Goal: Obtain resource: Obtain resource

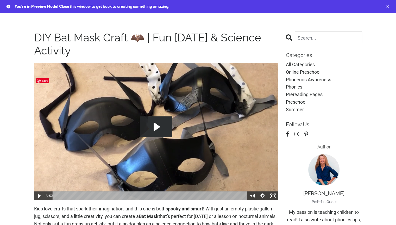
scroll to position [26, 0]
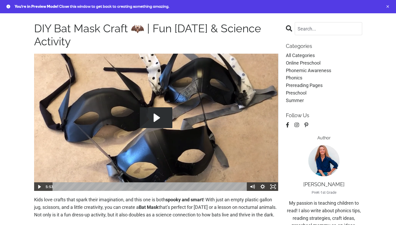
drag, startPoint x: 30, startPoint y: 27, endPoint x: 124, endPoint y: 44, distance: 95.4
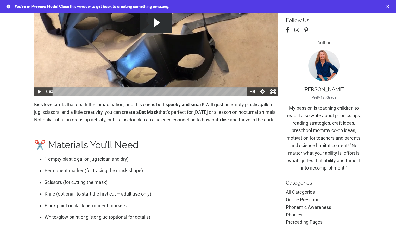
scroll to position [130, 0]
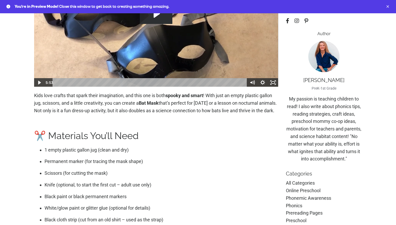
drag, startPoint x: 30, startPoint y: 95, endPoint x: 74, endPoint y: 117, distance: 49.3
click at [109, 126] on p at bounding box center [156, 123] width 244 height 8
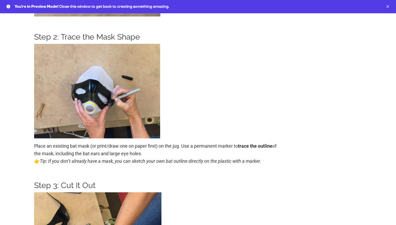
scroll to position [546, 0]
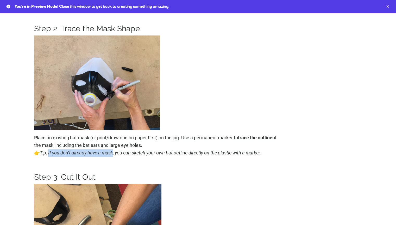
drag, startPoint x: 50, startPoint y: 159, endPoint x: 114, endPoint y: 161, distance: 64.3
click at [114, 155] on em "Tip: If you don’t already have a mask, you can sketch your own bat outline dire…" at bounding box center [150, 152] width 221 height 5
click at [124, 155] on em "Tip: If you don’t already have a mask, you can sketch your own bat outline dire…" at bounding box center [150, 152] width 221 height 5
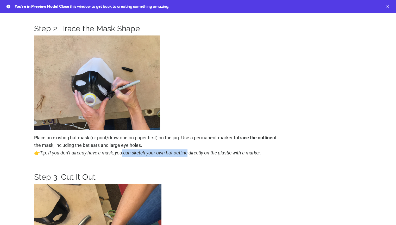
drag, startPoint x: 124, startPoint y: 161, endPoint x: 178, endPoint y: 162, distance: 53.9
click at [178, 155] on em "Tip: If you don’t already have a mask, you can sketch your own bat outline dire…" at bounding box center [150, 152] width 221 height 5
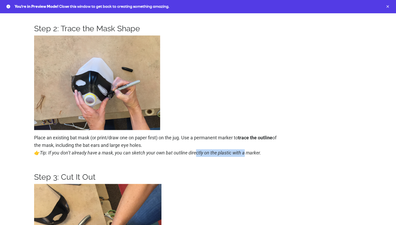
drag, startPoint x: 199, startPoint y: 160, endPoint x: 260, endPoint y: 158, distance: 61.7
click at [246, 155] on em "Tip: If you don’t already have a mask, you can sketch your own bat outline dire…" at bounding box center [150, 152] width 221 height 5
click at [268, 156] on p "Place an existing bat mask (or print/draw one on paper first) on the jug. Use a…" at bounding box center [156, 145] width 244 height 22
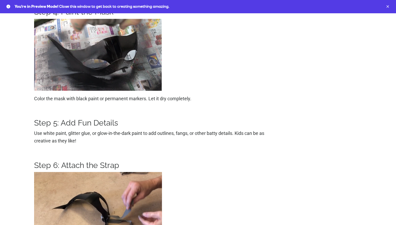
scroll to position [963, 0]
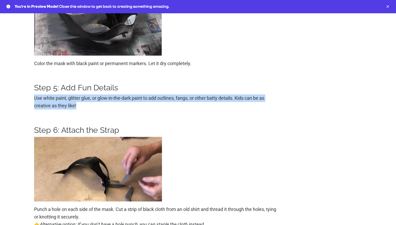
drag, startPoint x: 32, startPoint y: 107, endPoint x: 112, endPoint y: 117, distance: 80.0
click at [112, 109] on p "Use white paint, glitter glue, or glow-in-the-dark paint to add outlines, fangs…" at bounding box center [156, 101] width 244 height 15
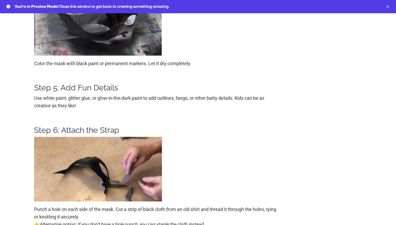
drag, startPoint x: 129, startPoint y: 113, endPoint x: 135, endPoint y: 113, distance: 5.5
click at [130, 109] on p "Use white paint, glitter glue, or glow-in-the-dark paint to add outlines, fangs…" at bounding box center [156, 101] width 244 height 15
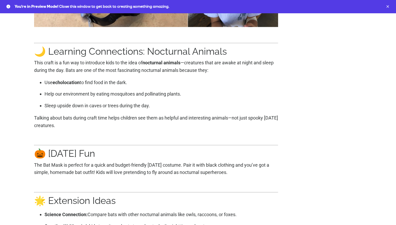
scroll to position [1275, 0]
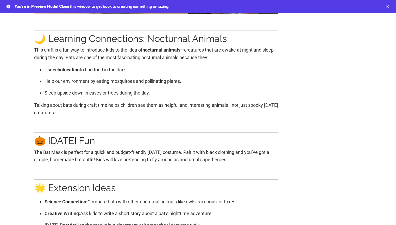
drag, startPoint x: 50, startPoint y: 45, endPoint x: 230, endPoint y: 73, distance: 181.5
click at [224, 74] on p "Use echolocation to find food in the dark." at bounding box center [161, 70] width 234 height 8
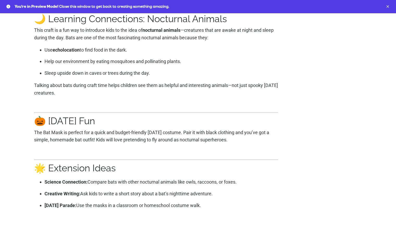
scroll to position [1295, 0]
drag, startPoint x: 48, startPoint y: 126, endPoint x: 246, endPoint y: 144, distance: 199.1
click at [248, 142] on p "The Bat Mask is perfect for a quick and budget-friendly [DATE] costume. Pair it…" at bounding box center [156, 136] width 244 height 15
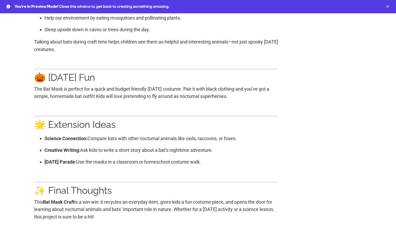
scroll to position [1347, 0]
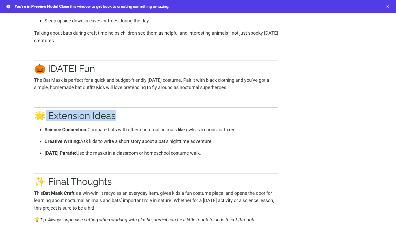
drag, startPoint x: 47, startPoint y: 123, endPoint x: 128, endPoint y: 127, distance: 81.6
click at [128, 121] on h2 "🌟 Extension Ideas" at bounding box center [156, 115] width 244 height 11
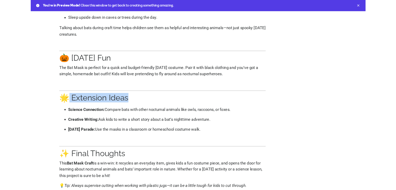
scroll to position [1373, 0]
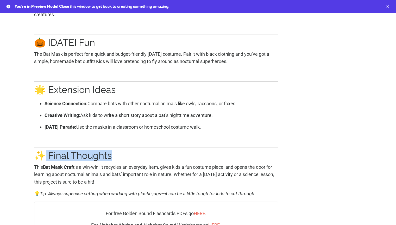
drag, startPoint x: 47, startPoint y: 160, endPoint x: 114, endPoint y: 162, distance: 66.9
click at [114, 161] on h2 "✨ Final Thoughts" at bounding box center [156, 155] width 244 height 11
click at [258, 190] on p "💡 Tip: Always supervise cutting when working with plastic jugs—it can be a litt…" at bounding box center [156, 194] width 244 height 8
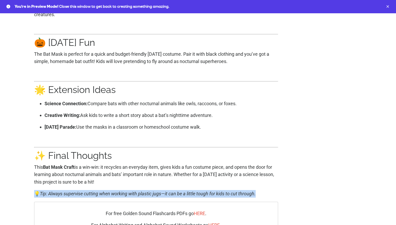
drag, startPoint x: 31, startPoint y: 200, endPoint x: 259, endPoint y: 200, distance: 227.9
click at [258, 190] on p "💡 Tip: Always supervise cutting when working with plastic jugs—it can be a litt…" at bounding box center [156, 194] width 244 height 8
click at [256, 190] on em "Tip: Always supervise cutting when working with plastic jugs—it can be a little…" at bounding box center [148, 193] width 216 height 5
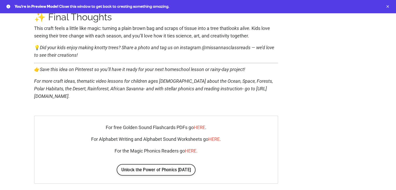
scroll to position [1114, 0]
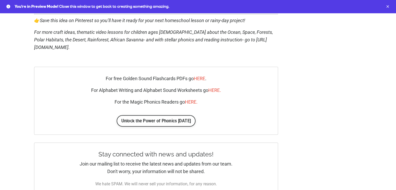
click at [221, 80] on p "For free Golden Sound Flashcards PDFs go HERE ." at bounding box center [156, 79] width 212 height 8
drag, startPoint x: 122, startPoint y: 79, endPoint x: 186, endPoint y: 79, distance: 64.3
click at [186, 79] on p "For free Golden Sound Flashcards PDFs go HERE ." at bounding box center [156, 79] width 212 height 8
drag, startPoint x: 103, startPoint y: 78, endPoint x: 193, endPoint y: 80, distance: 89.5
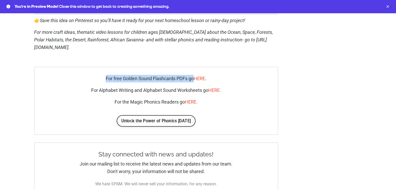
click at [193, 80] on p "For free Golden Sound Flashcards PDFs go HERE ." at bounding box center [156, 79] width 212 height 8
click at [107, 77] on p "For free Golden Sound Flashcards PDFs go HERE ." at bounding box center [156, 79] width 212 height 8
click at [101, 82] on div "For free Golden Sound Flashcards PDFs go HERE . For Alphabet Writing and Alphab…" at bounding box center [156, 90] width 212 height 31
drag, startPoint x: 104, startPoint y: 78, endPoint x: 193, endPoint y: 80, distance: 88.5
click at [193, 80] on p "For free Golden Sound Flashcards PDFs go HERE ." at bounding box center [156, 79] width 212 height 8
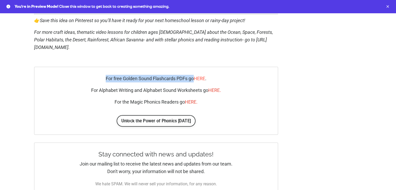
click at [200, 77] on span "HERE" at bounding box center [199, 78] width 11 height 5
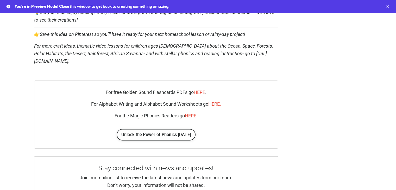
scroll to position [1113, 0]
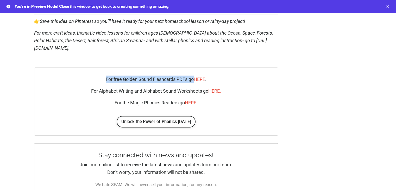
drag, startPoint x: 104, startPoint y: 79, endPoint x: 192, endPoint y: 81, distance: 88.0
click at [192, 81] on p "For free Golden Sound Flashcards PDFs go HERE ." at bounding box center [156, 80] width 212 height 8
click at [225, 82] on p "For free Golden Sound Flashcards PDFs go HERE ." at bounding box center [156, 80] width 212 height 8
